Goal: Navigation & Orientation: Find specific page/section

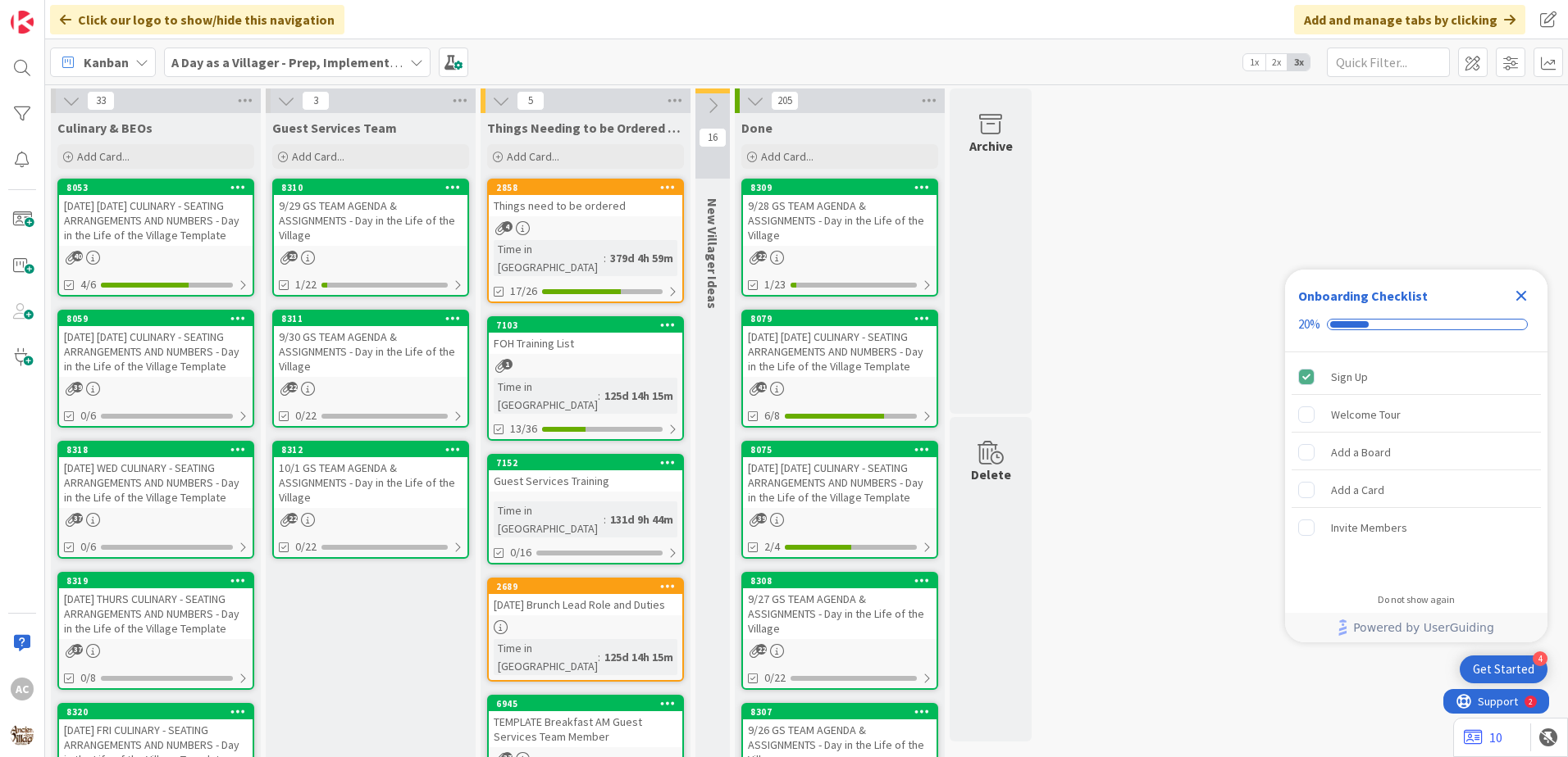
click at [178, 477] on div "[DATE] WED CULINARY - SEATING ARRANGEMENTS AND NUMBERS - Day in the Life of the…" at bounding box center [155, 483] width 193 height 50
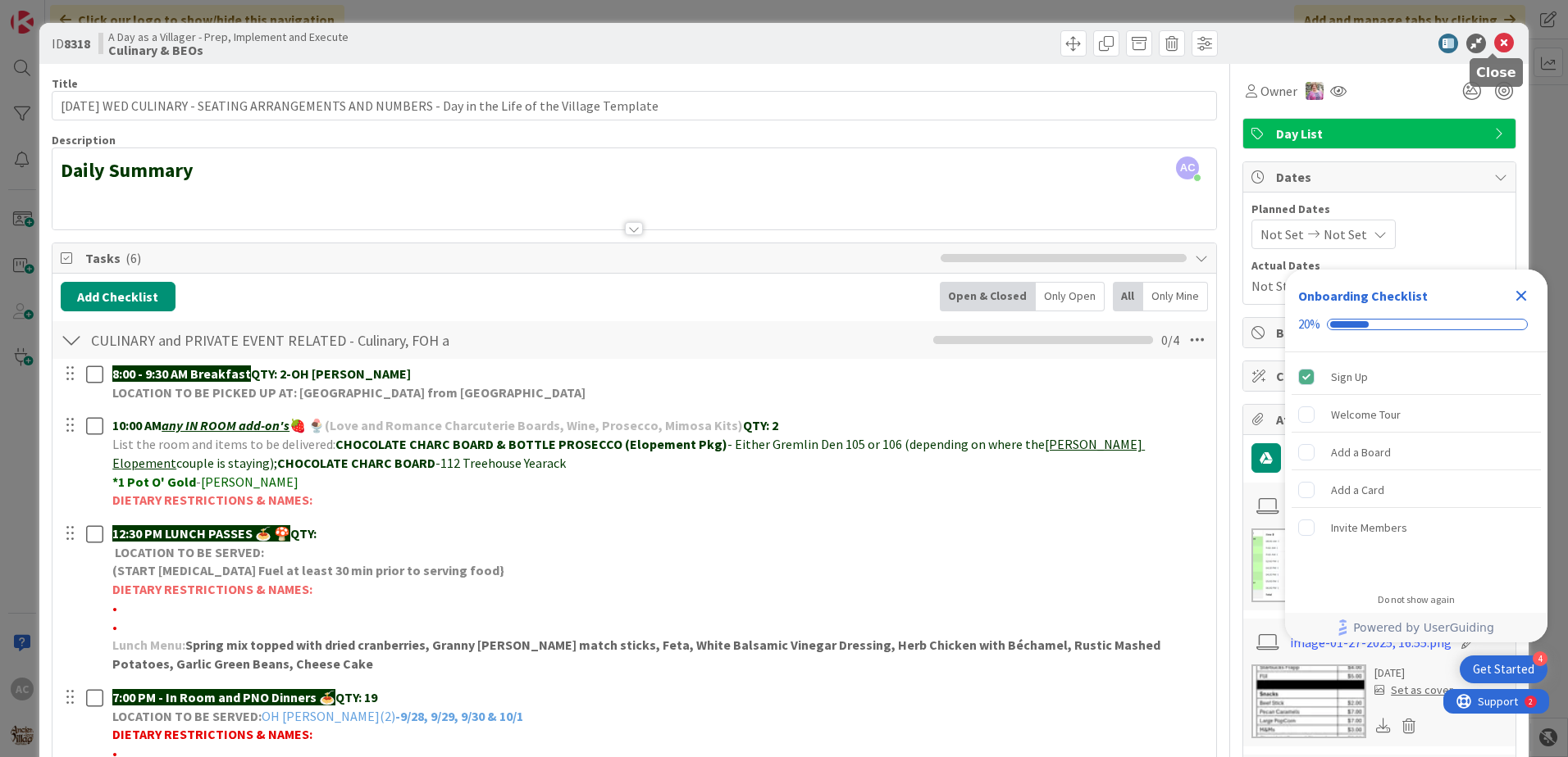
click at [1494, 40] on icon at bounding box center [1504, 43] width 20 height 20
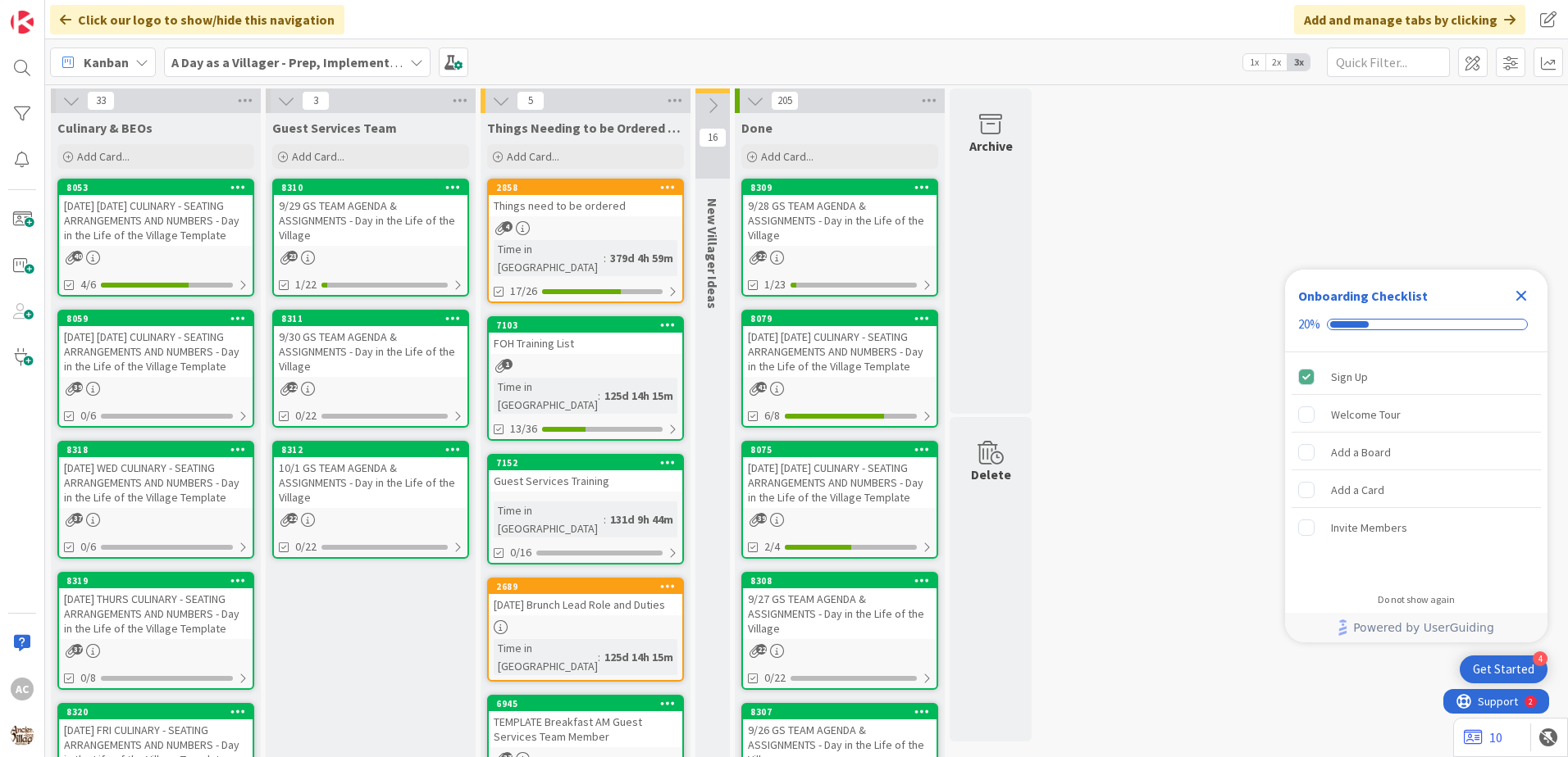
click at [219, 231] on div "[DATE] [DATE] CULINARY - SEATING ARRANGEMENTS AND NUMBERS - Day in the Life of …" at bounding box center [155, 220] width 193 height 50
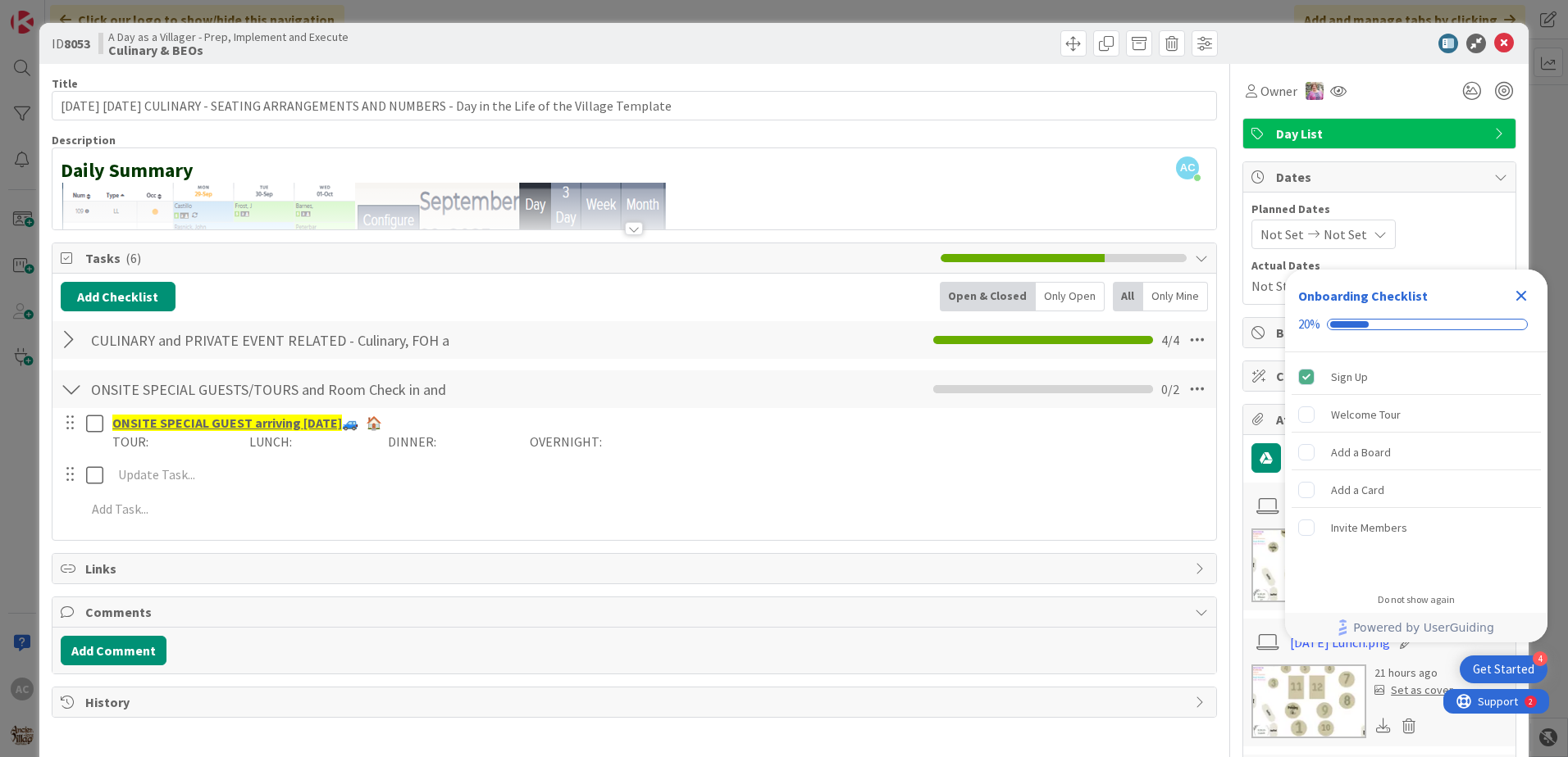
click at [73, 341] on div at bounding box center [71, 341] width 21 height 30
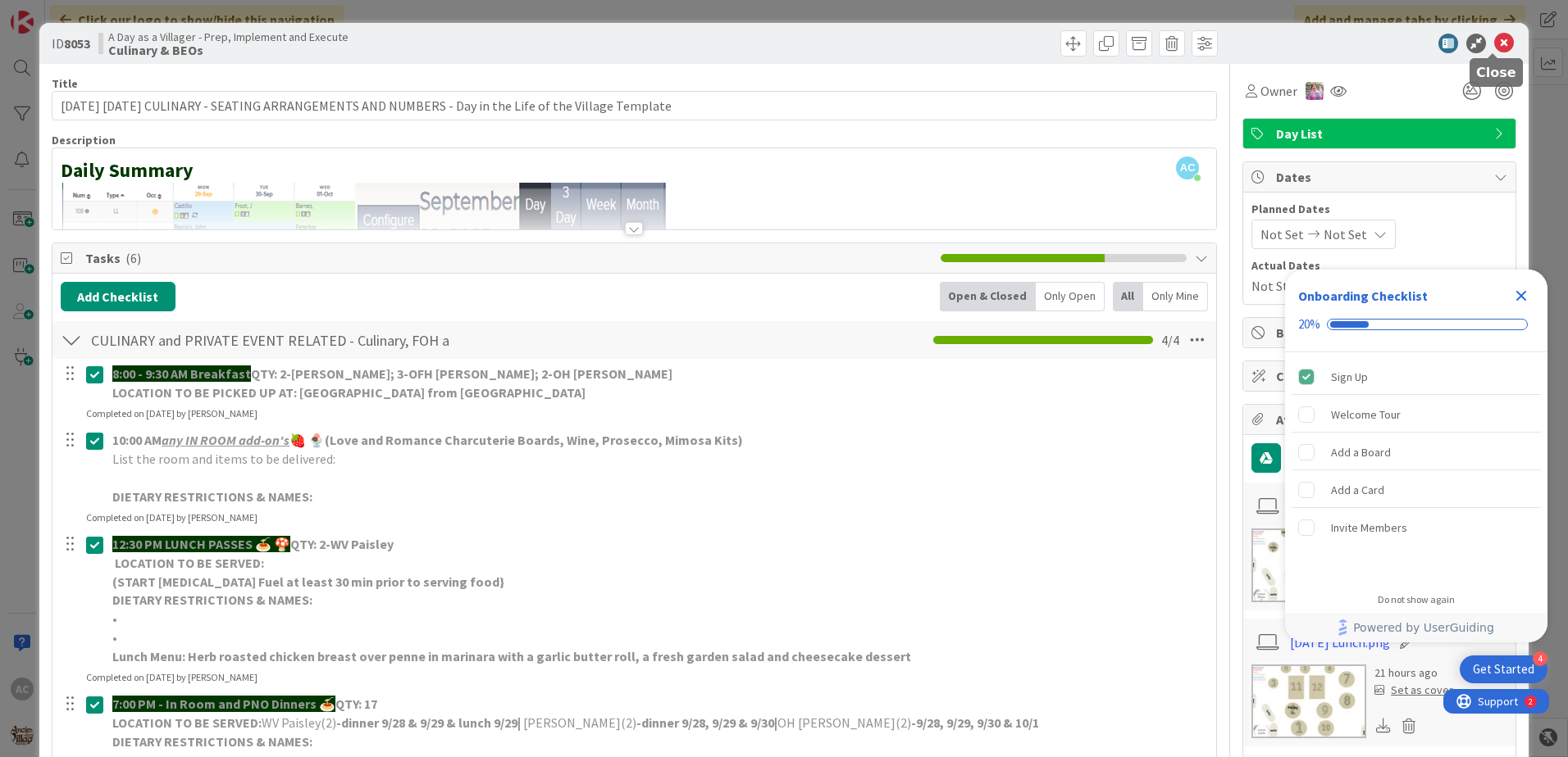
click at [1498, 40] on icon at bounding box center [1504, 43] width 20 height 20
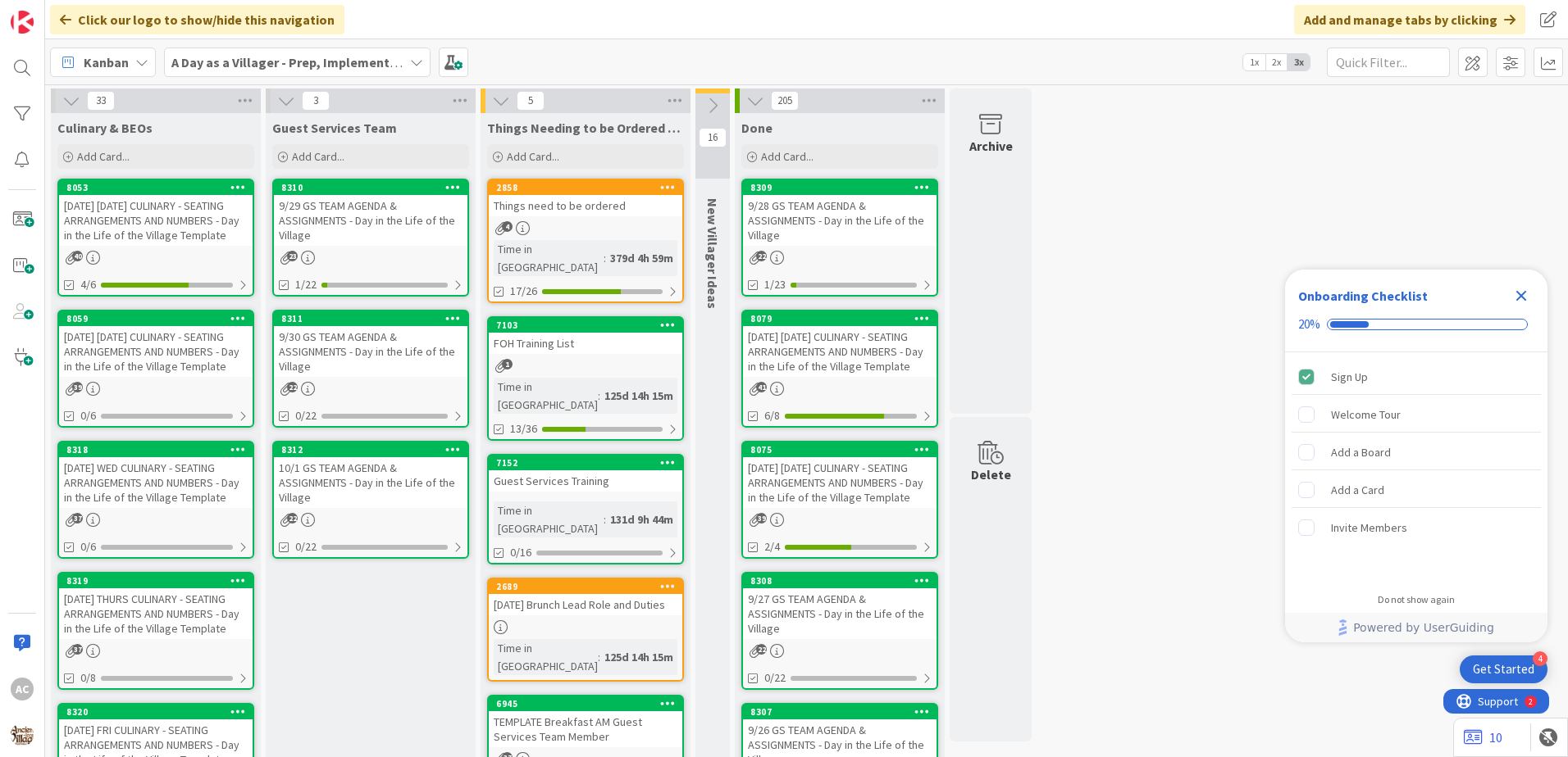
click at [873, 248] on div "8309 9/28 GS TEAM AGENDA & ASSIGNMENTS - Day in the Life of the Village 22 1/23" at bounding box center [840, 237] width 197 height 118
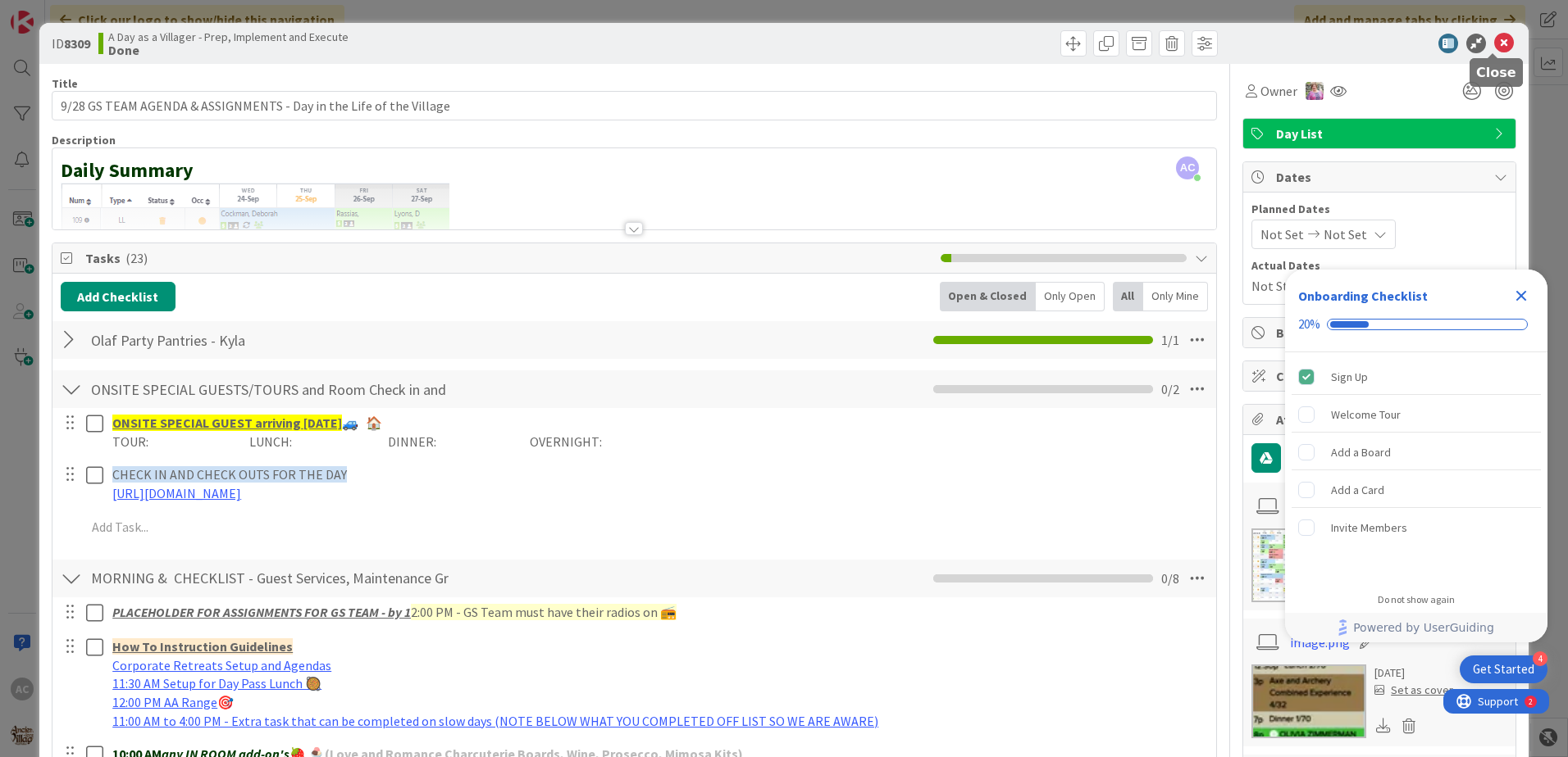
click at [1501, 42] on icon at bounding box center [1504, 43] width 20 height 20
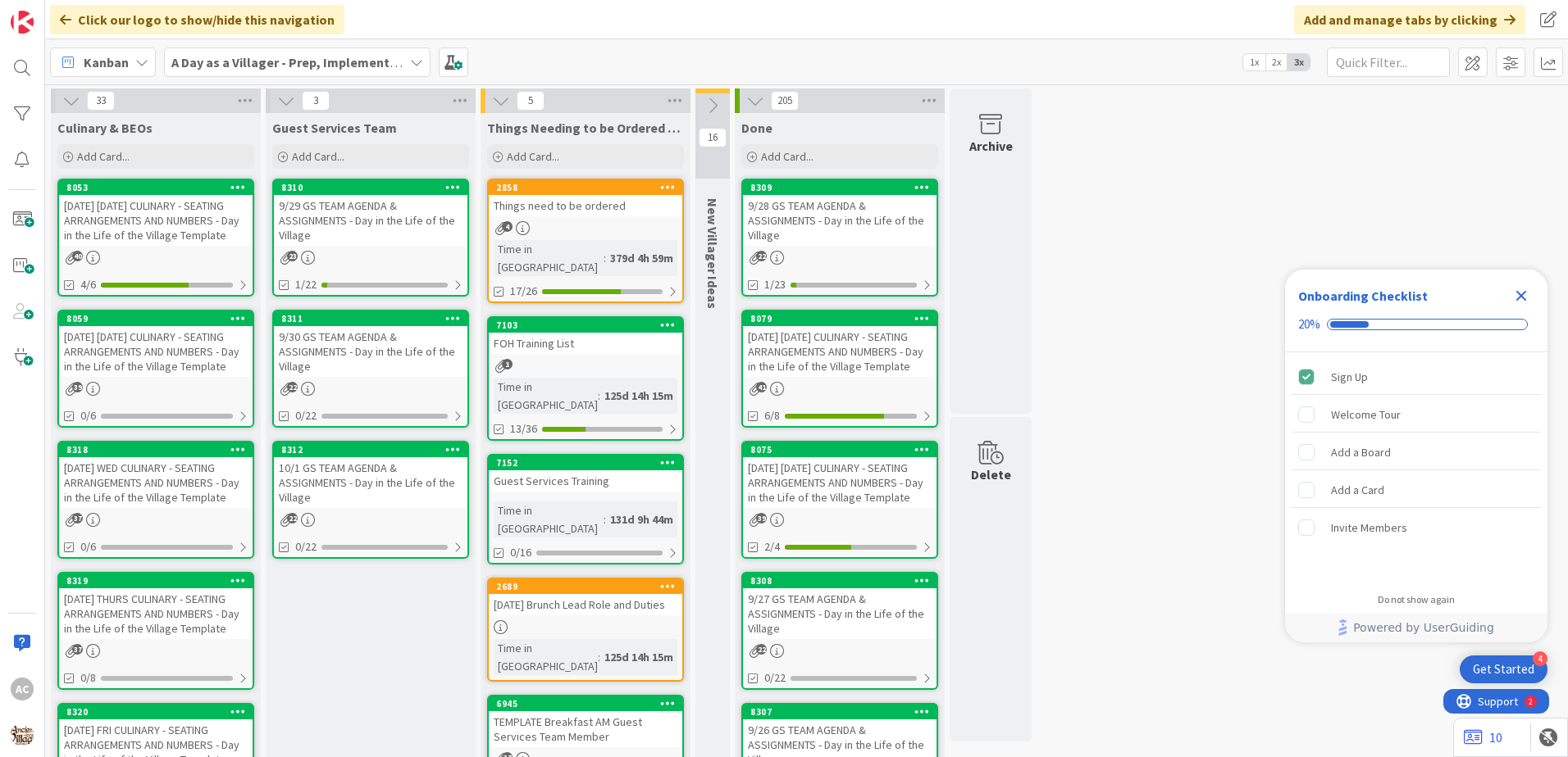
click at [867, 373] on div "[DATE] [DATE] CULINARY - SEATING ARRANGEMENTS AND NUMBERS - Day in the Life of …" at bounding box center [840, 352] width 193 height 50
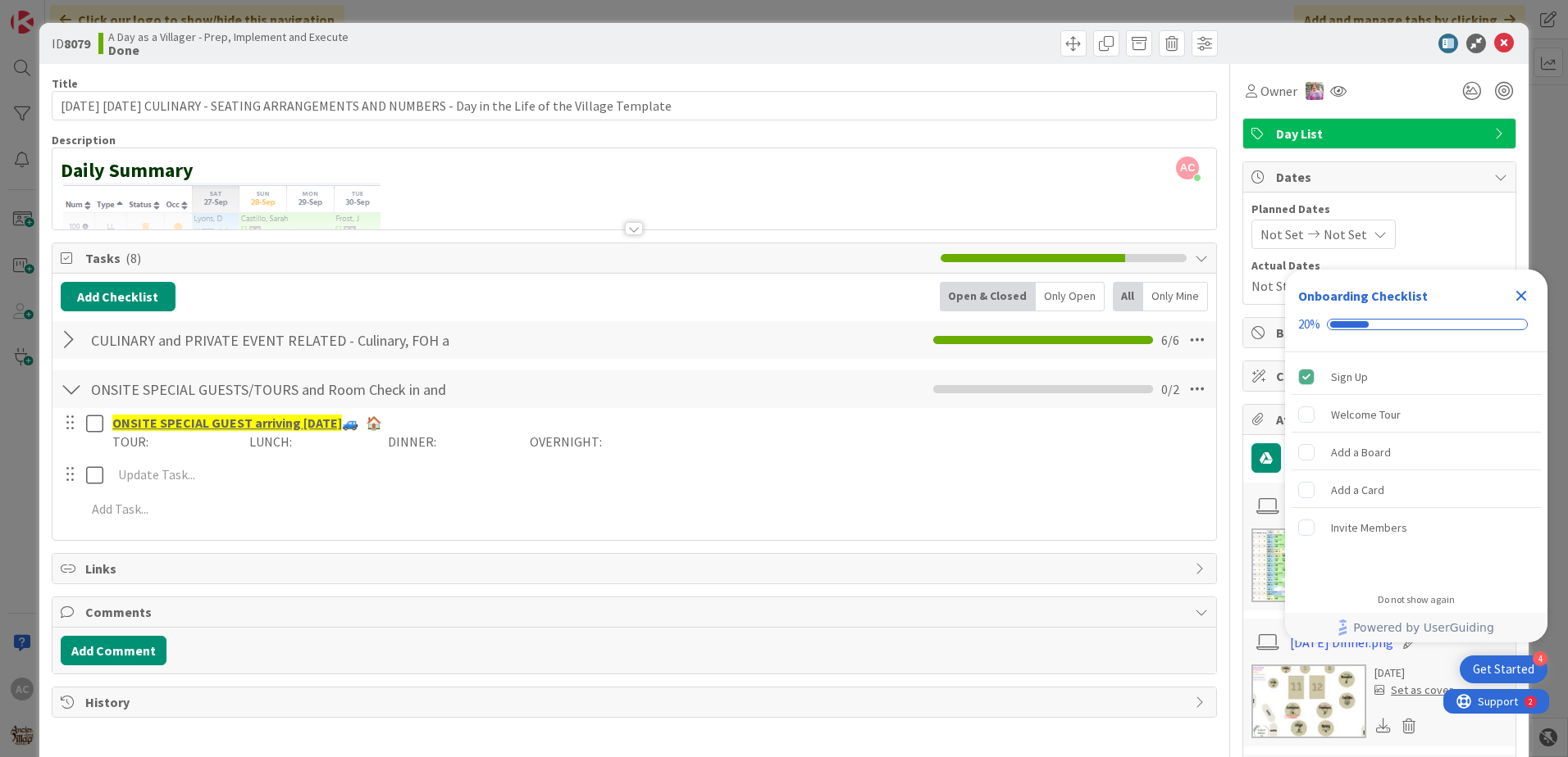
click at [75, 345] on div at bounding box center [71, 341] width 21 height 30
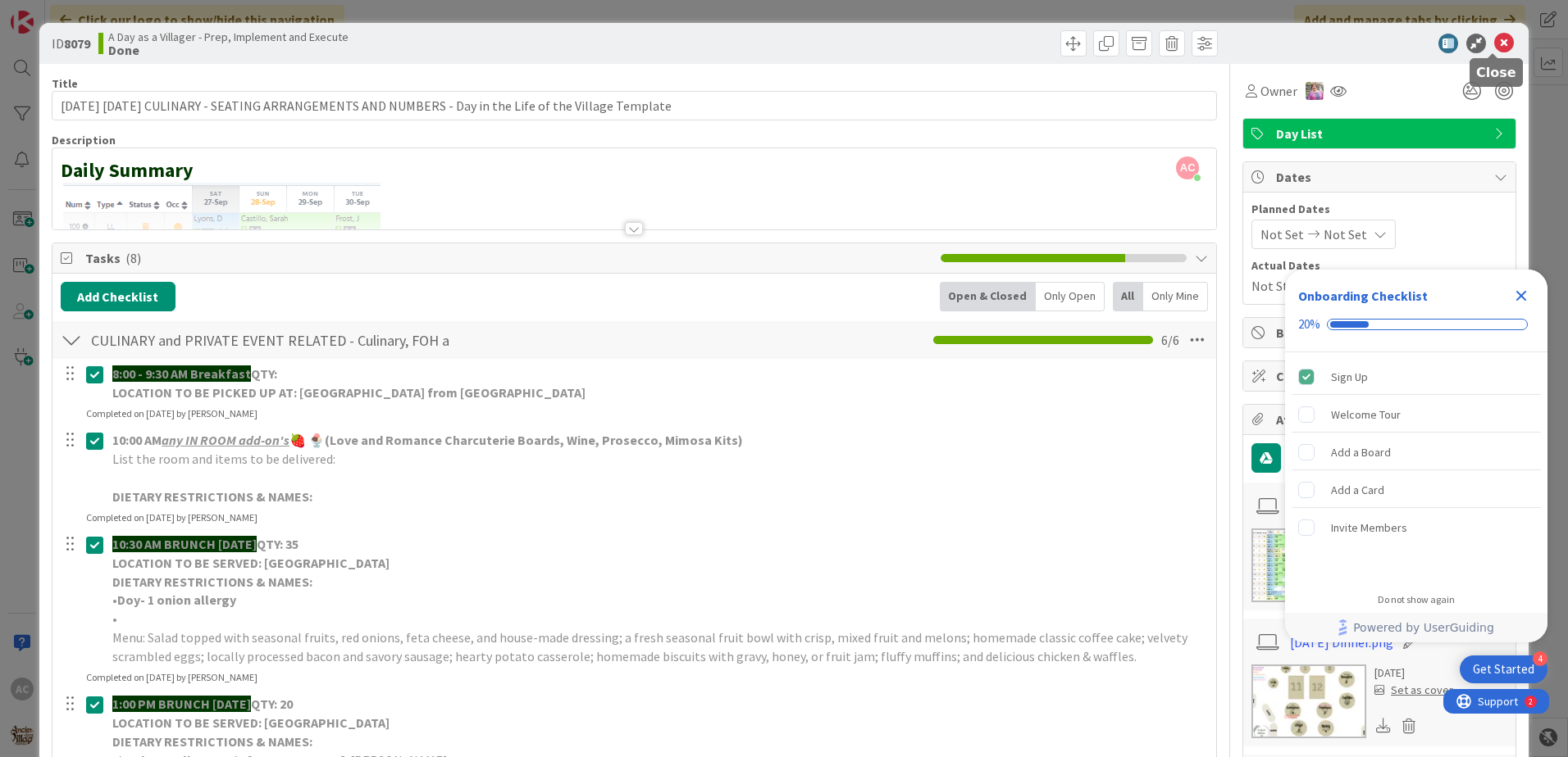
click at [1494, 38] on icon at bounding box center [1504, 43] width 20 height 20
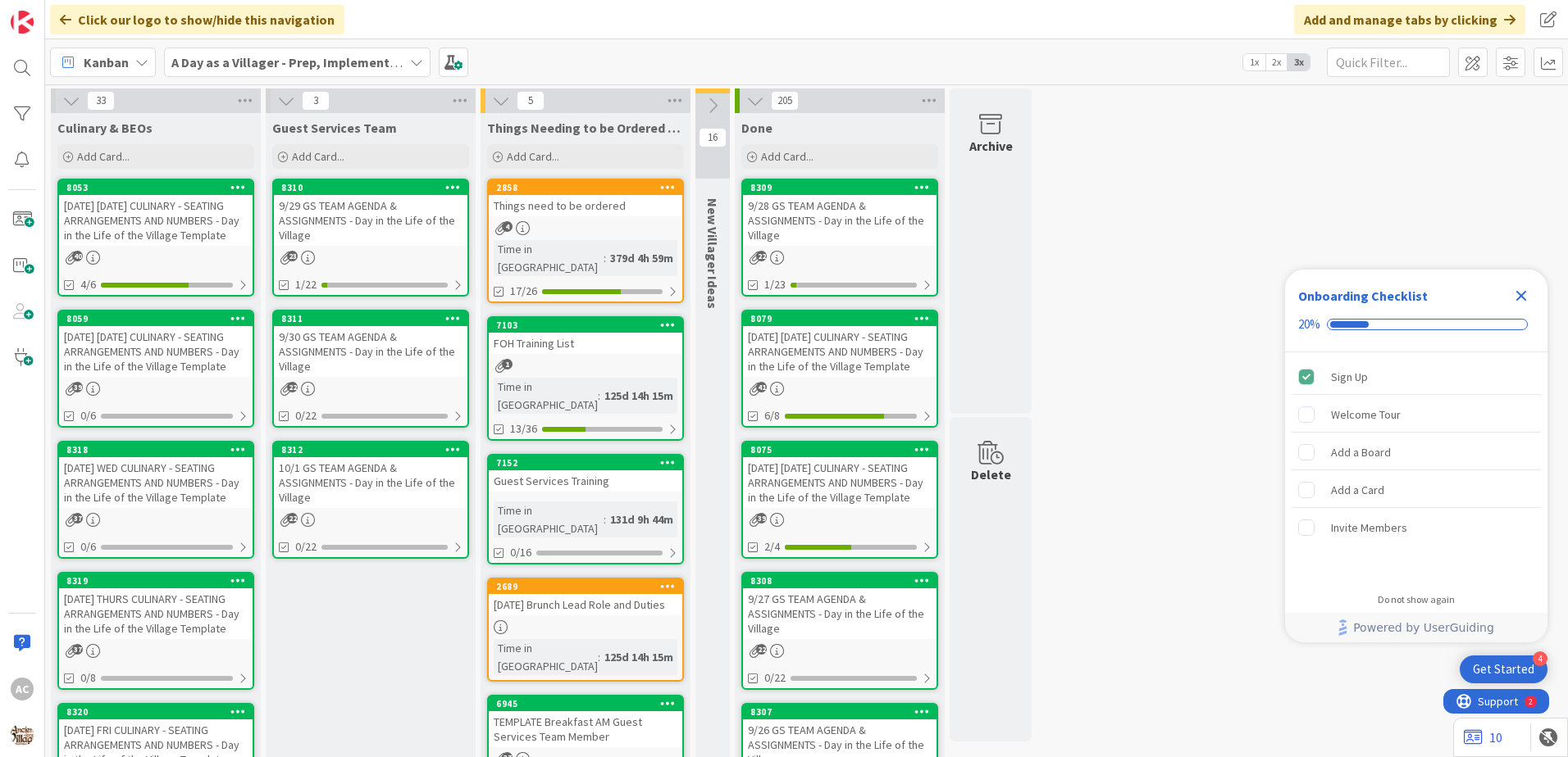
click at [219, 371] on div "[DATE] [DATE] CULINARY - SEATING ARRANGEMENTS AND NUMBERS - Day in the Life of …" at bounding box center [155, 352] width 193 height 50
